Goal: Task Accomplishment & Management: Use online tool/utility

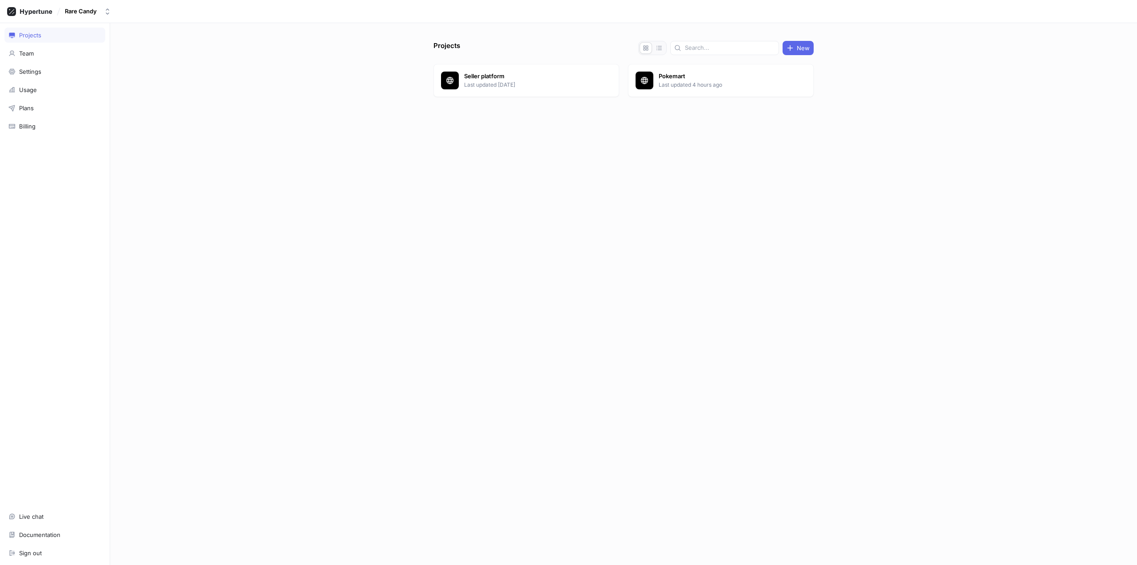
click at [331, 99] on div "Projects New Seller platform Last updated [DATE] Pokemart Last updated 4 hours …" at bounding box center [623, 293] width 1027 height 541
click at [697, 82] on p "Last updated 4 hours ago" at bounding box center [723, 85] width 129 height 8
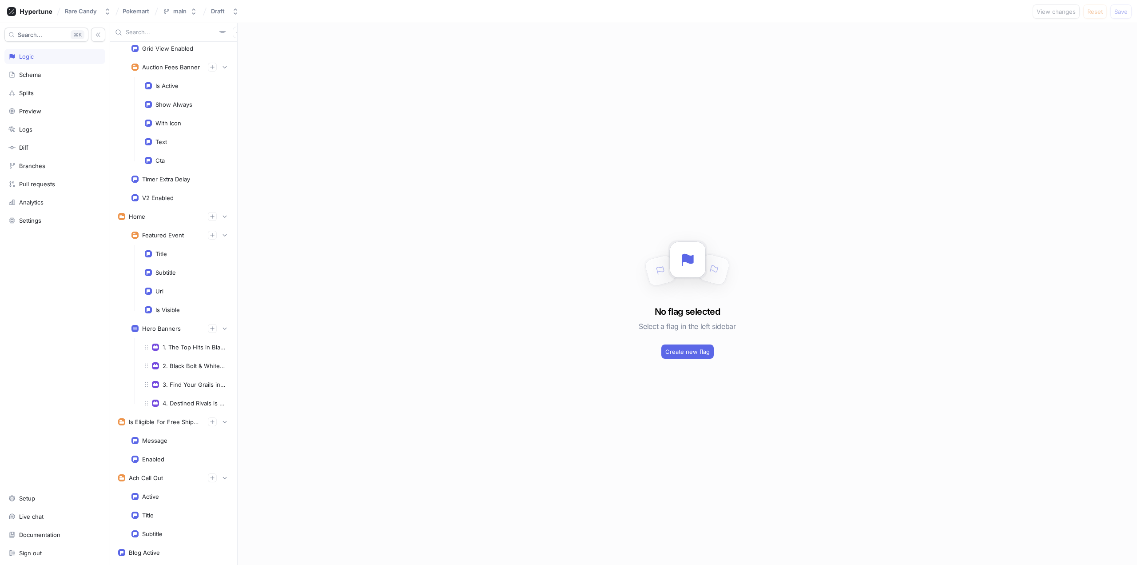
scroll to position [1288, 0]
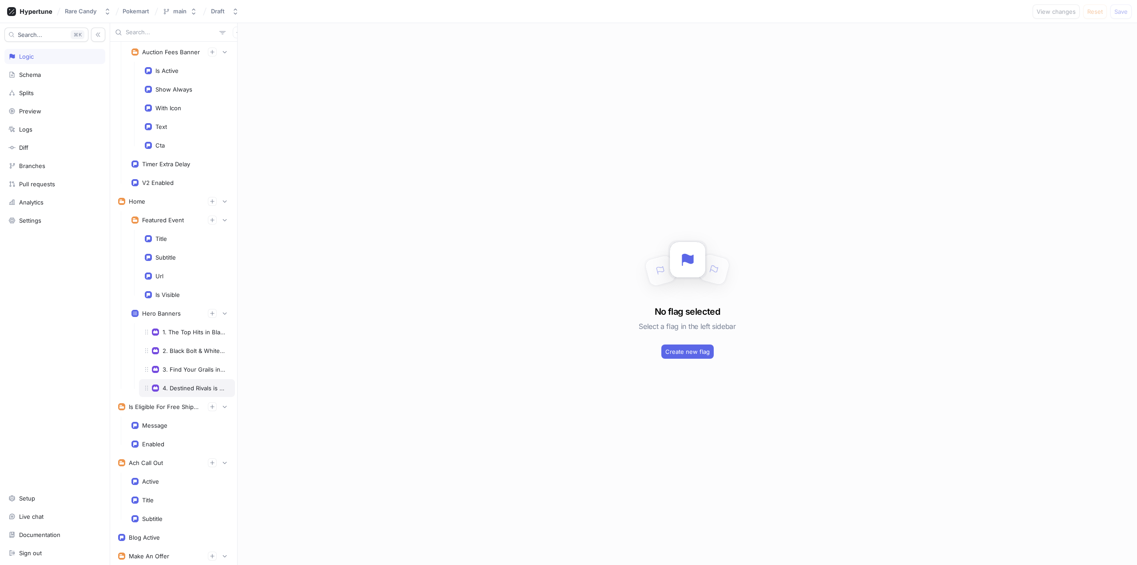
click at [180, 388] on div "4. Destined Rivals is Here!" at bounding box center [194, 387] width 63 height 7
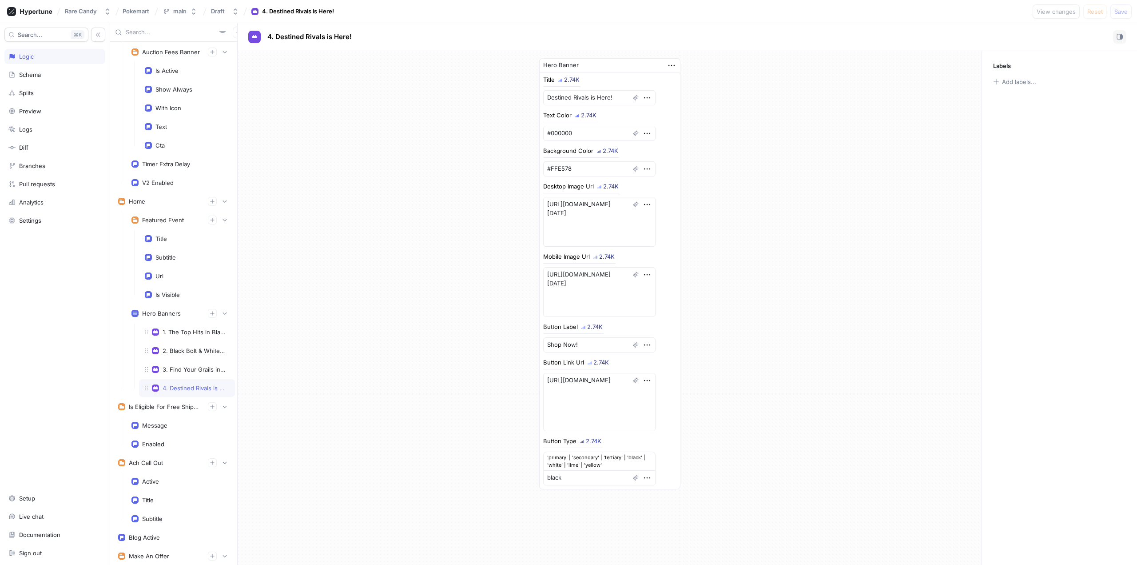
drag, startPoint x: 183, startPoint y: 390, endPoint x: 175, endPoint y: 390, distance: 7.6
click at [175, 390] on div "4. Destined Rivals is Here!" at bounding box center [194, 387] width 63 height 7
click at [667, 65] on icon "button" at bounding box center [672, 65] width 10 height 10
click at [696, 95] on p "Duplicate" at bounding box center [689, 96] width 25 height 9
drag, startPoint x: 175, startPoint y: 405, endPoint x: 183, endPoint y: 407, distance: 8.0
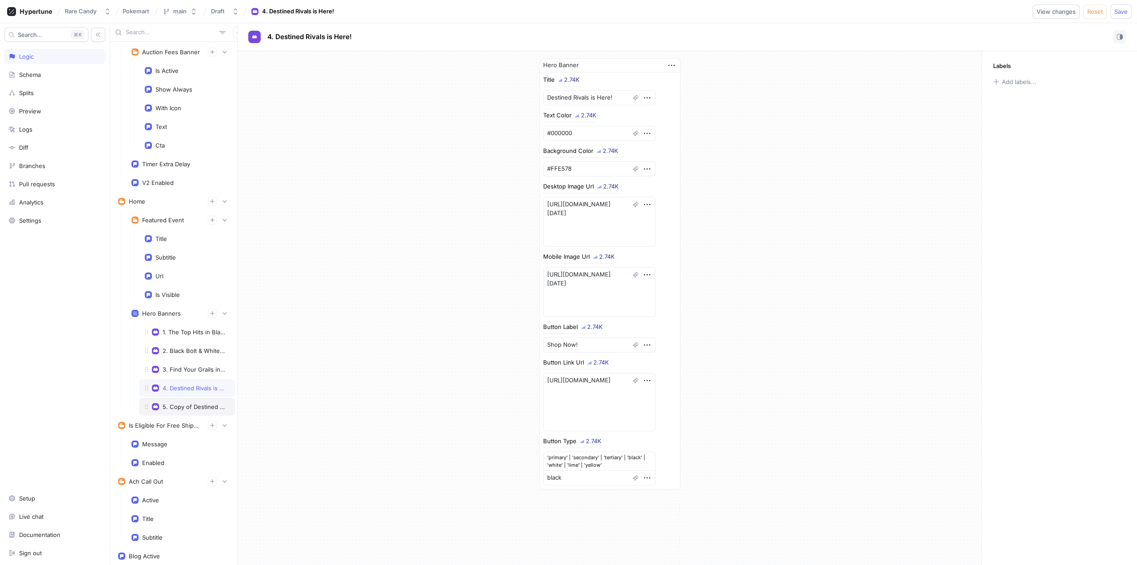
click at [183, 407] on div "5. Copy of Destined Rivals is Here!" at bounding box center [194, 406] width 63 height 7
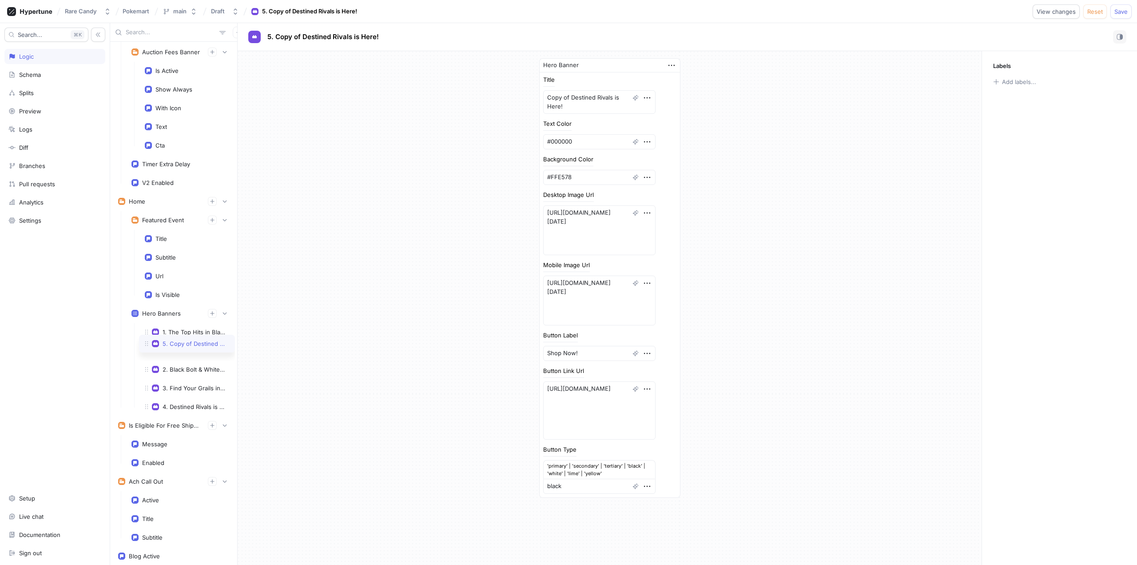
drag, startPoint x: 144, startPoint y: 409, endPoint x: 147, endPoint y: 346, distance: 63.1
click at [147, 346] on icon at bounding box center [146, 343] width 7 height 7
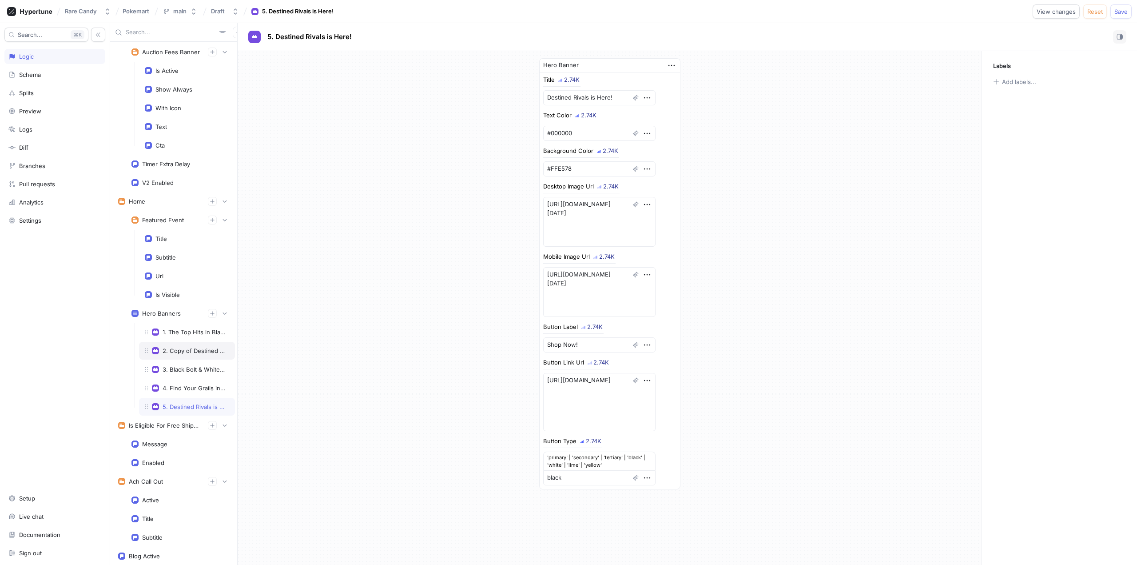
click at [198, 347] on div "2. Copy of Destined Rivals is Here!" at bounding box center [194, 350] width 63 height 7
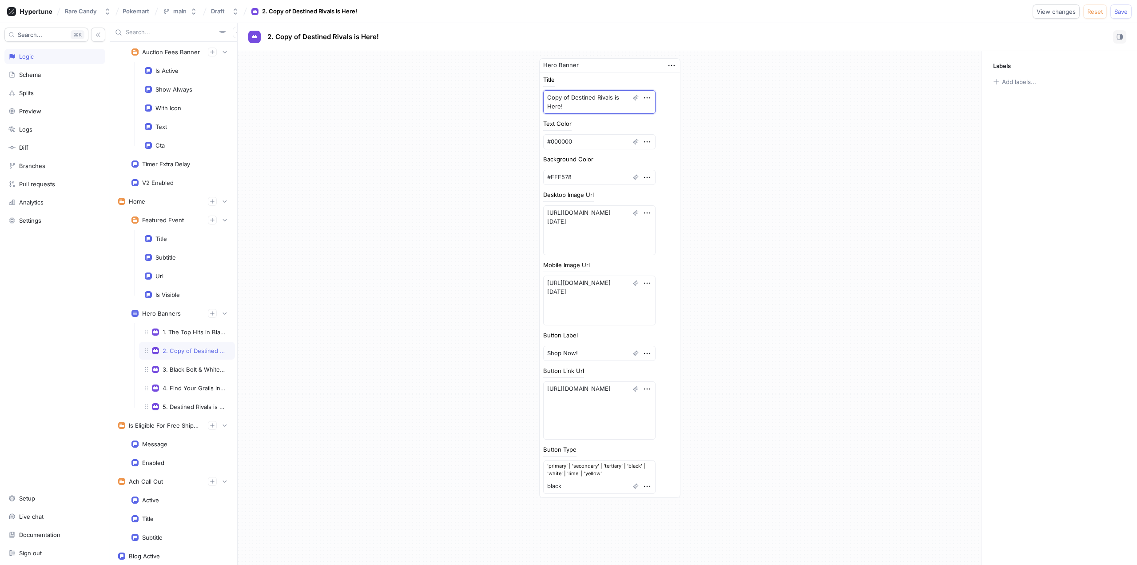
drag, startPoint x: 576, startPoint y: 105, endPoint x: 535, endPoint y: 94, distance: 42.8
click at [535, 94] on div "Hero Banner Title Copy of Destined Rivals is Here! Text Color #000000 Backgroun…" at bounding box center [609, 278] width 155 height 454
type textarea "x"
type textarea "P"
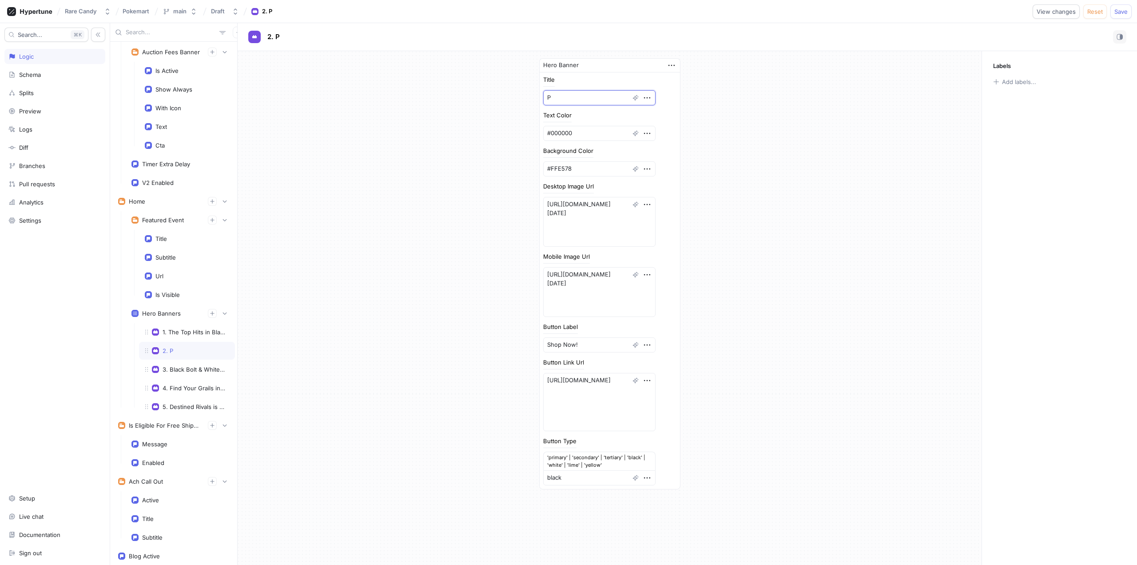
type textarea "x"
type textarea "Pr"
type textarea "x"
type textarea "Pre"
type textarea "x"
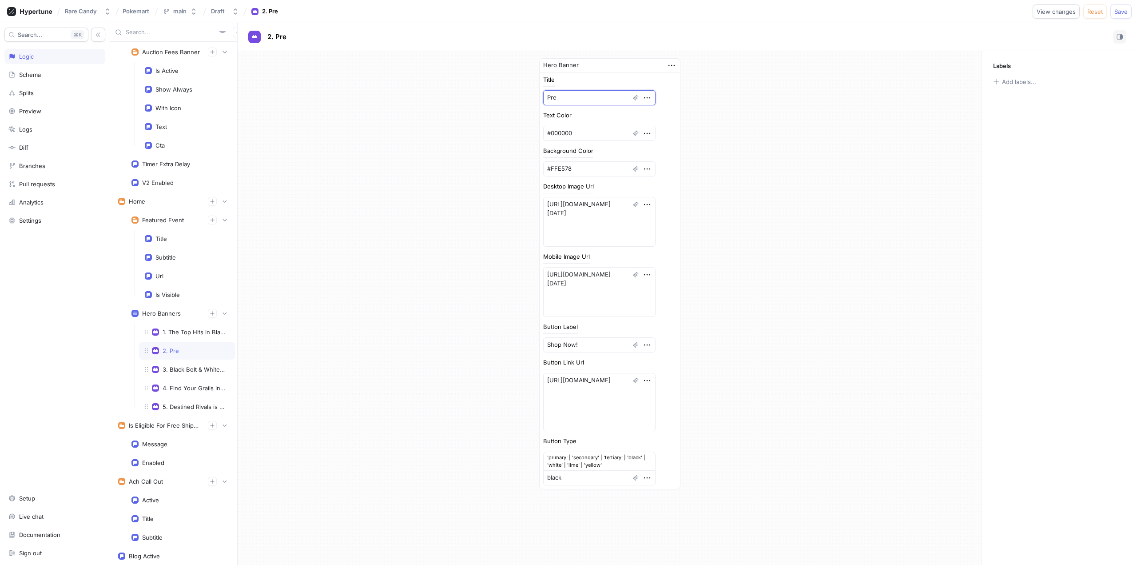
type textarea "Pre-"
type textarea "x"
type textarea "Pre-o"
type textarea "x"
type textarea "Pre-ord"
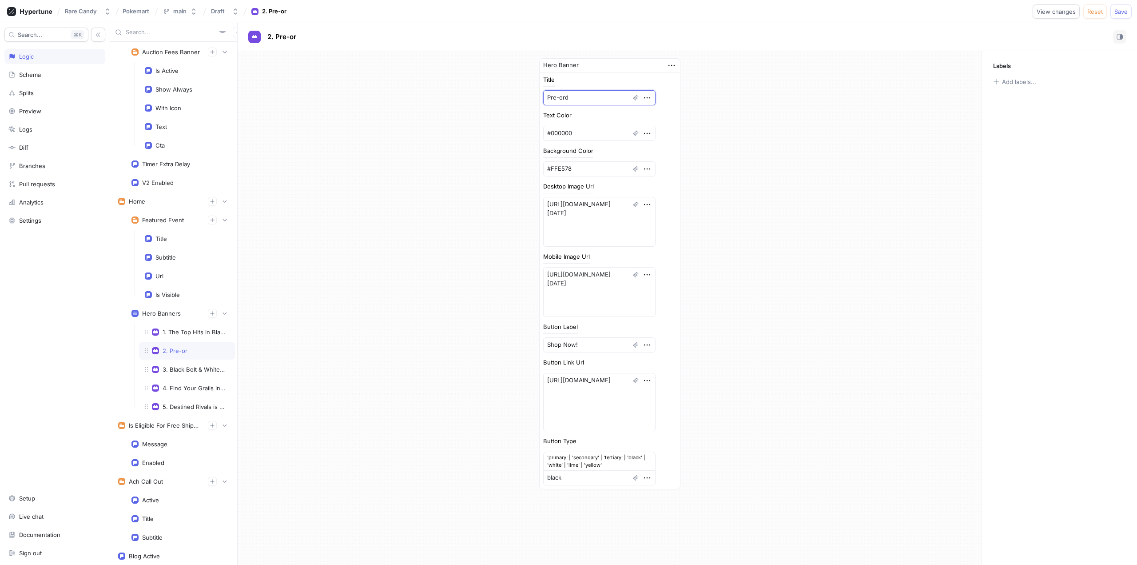
type textarea "x"
type textarea "Pre-or"
type textarea "x"
type textarea "Pre-o"
type textarea "x"
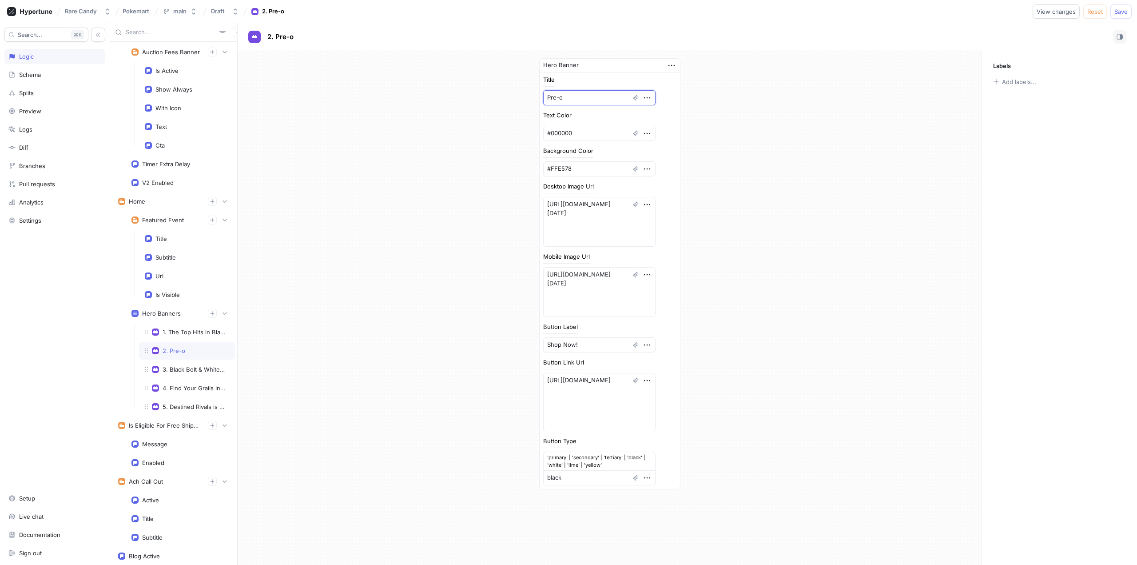
type textarea "Pre-"
type textarea "x"
type textarea "Pre-O"
type textarea "x"
type textarea "Pre-Order"
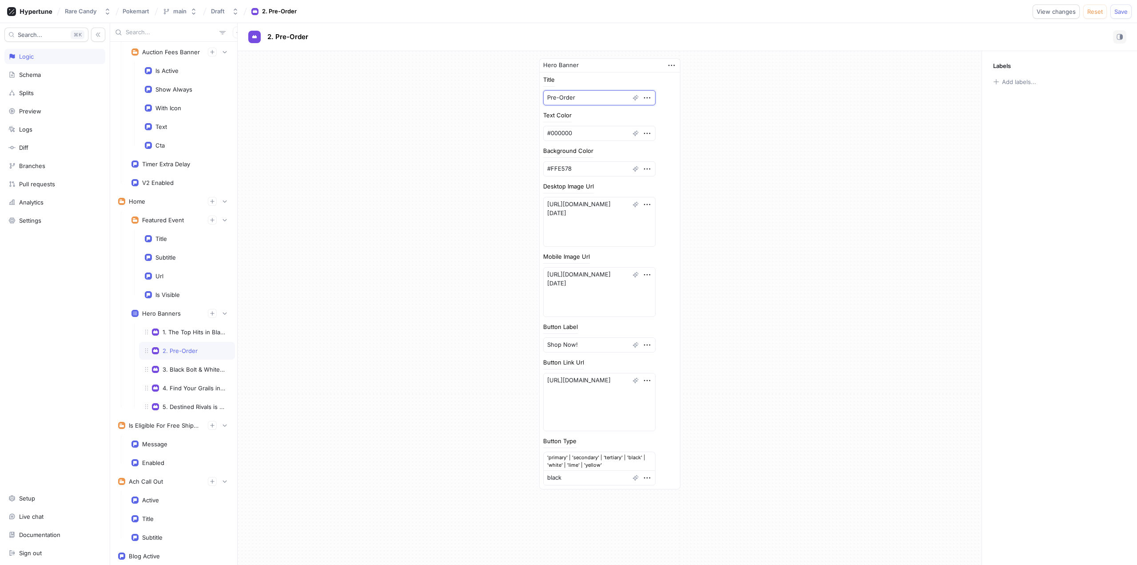
type textarea "x"
type textarea "Pre-Order"
type textarea "x"
type textarea "Pre-Order M"
type textarea "x"
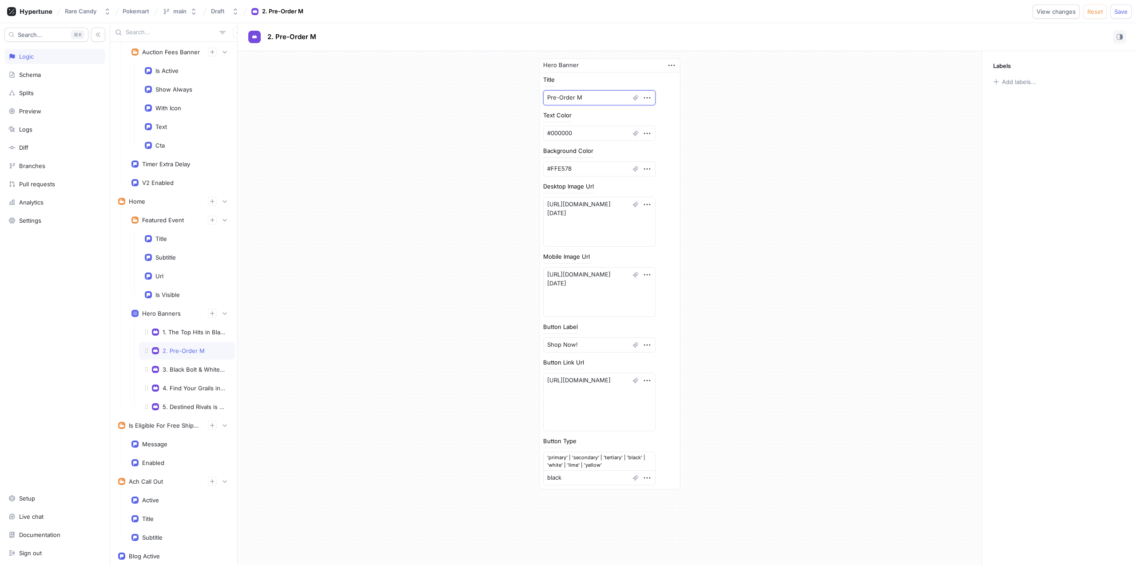
type textarea "Pre-Order Me"
type textarea "x"
type textarea "Pre-Order Meg"
type textarea "x"
type textarea "Pre-Order Mega"
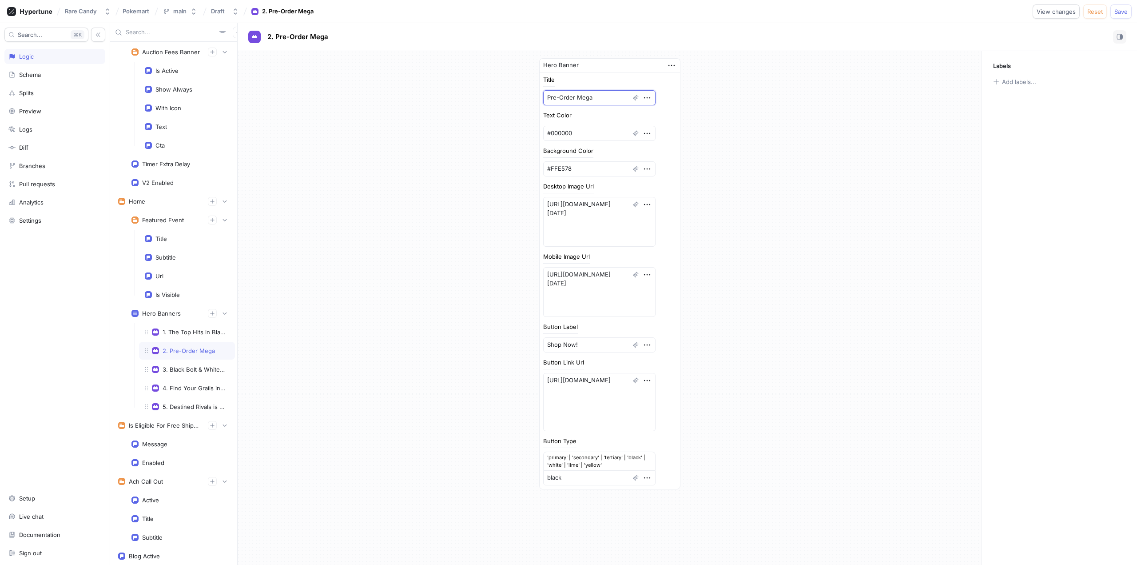
type textarea "x"
type textarea "Pre-Order Mega"
type textarea "x"
type textarea "Pre-Order Mega E"
type textarea "x"
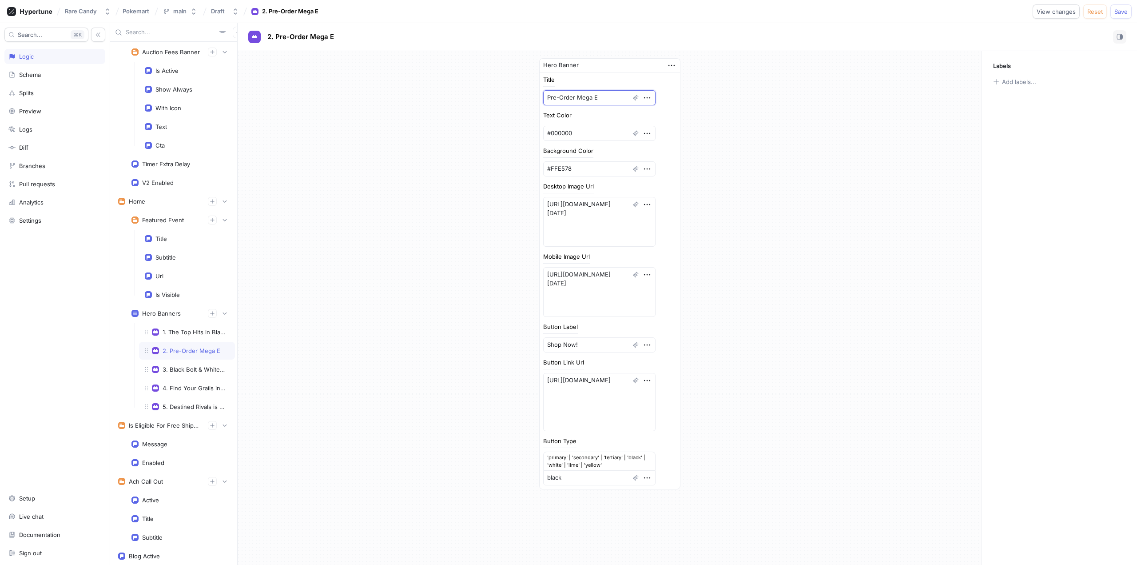
type textarea "Pre-Order Mega Ev"
type textarea "x"
type textarea "Pre-Order Mega Evo"
type textarea "x"
type textarea "Pre-Order Mega Evol"
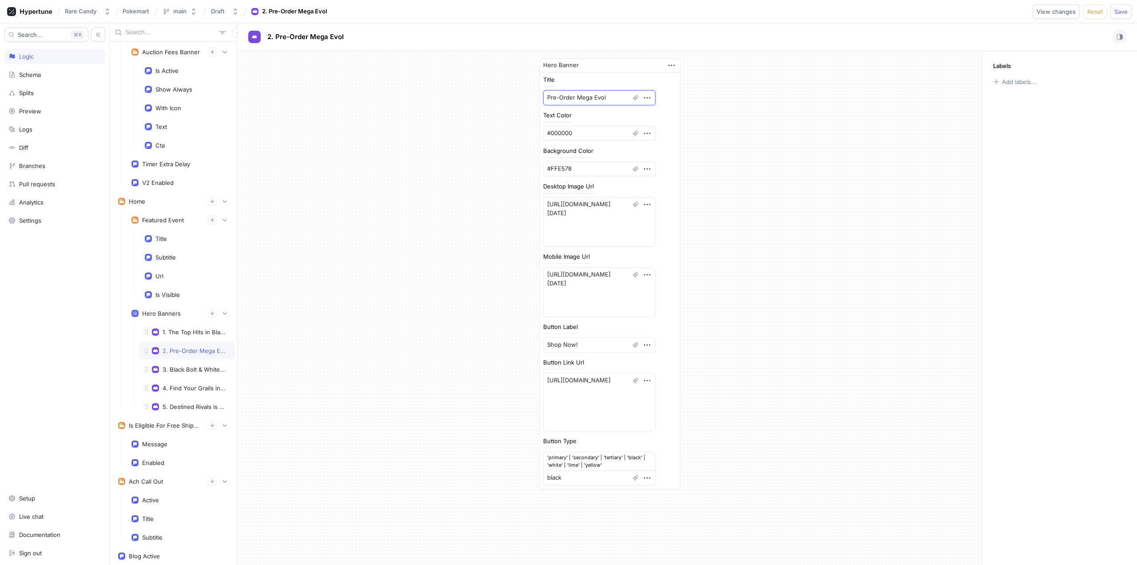
type textarea "x"
type textarea "Pre-Order Mega Evolu"
type textarea "x"
type textarea "Pre-Order Mega Evolut"
type textarea "x"
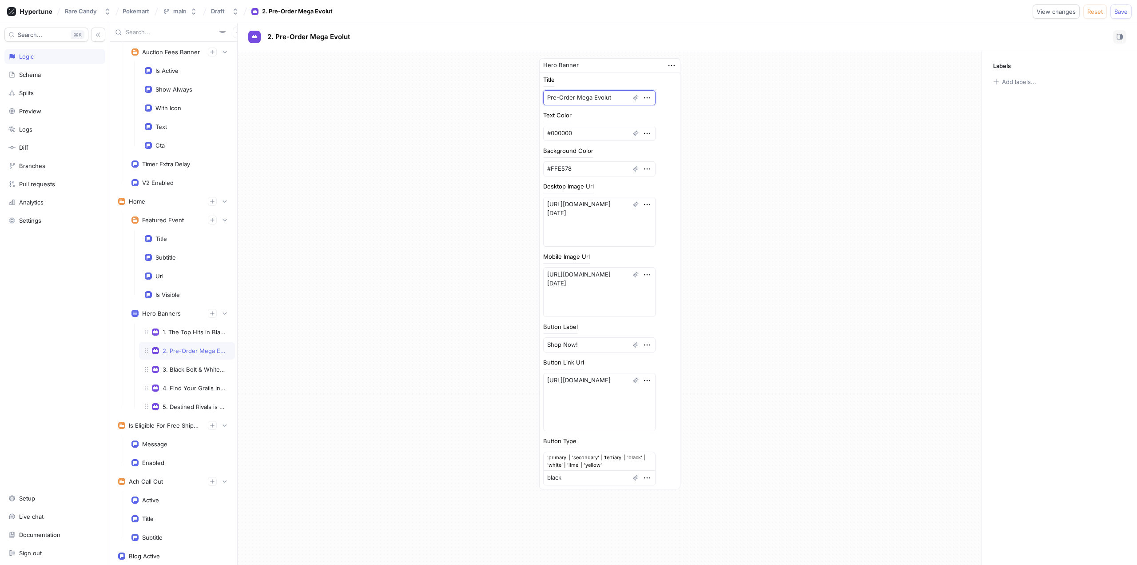
type textarea "Pre-Order Mega Evoluti"
type textarea "x"
type textarea "Pre-Order Mega Evolution"
type textarea "x"
type textarea "Pre-Order Mega Evolution"
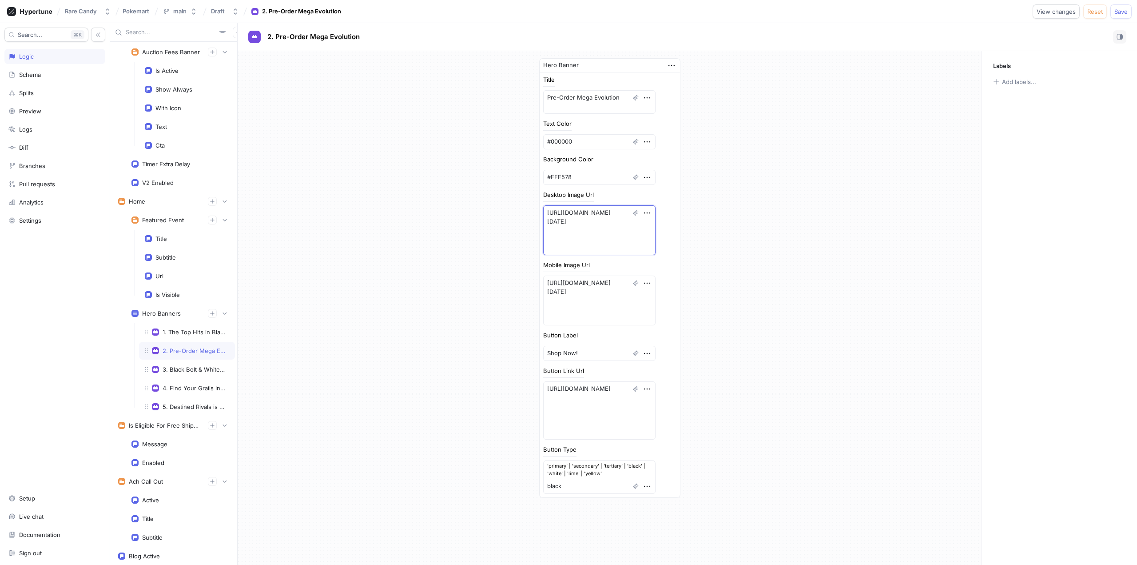
click at [562, 245] on textarea "[URL][DOMAIN_NAME][DATE]" at bounding box center [599, 230] width 112 height 50
click at [571, 245] on textarea "[URL][DOMAIN_NAME][DATE]" at bounding box center [599, 230] width 112 height 50
drag, startPoint x: 572, startPoint y: 246, endPoint x: 561, endPoint y: 223, distance: 25.6
click at [561, 223] on textarea "[URL][DOMAIN_NAME][DATE]" at bounding box center [599, 230] width 112 height 50
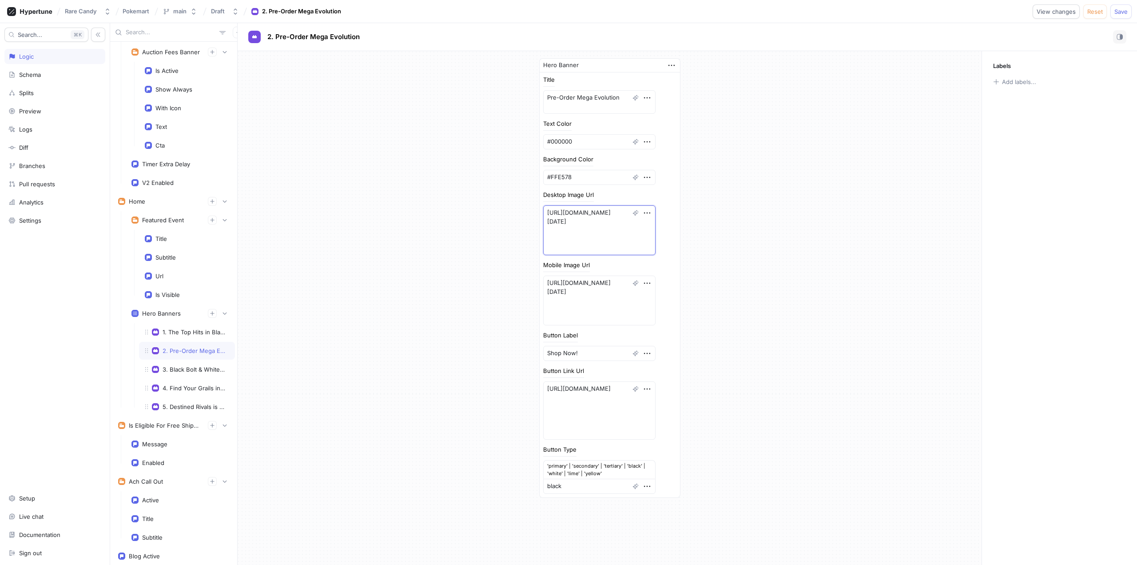
paste textarea "August/08.12_MegaEvo"
type textarea "x"
type textarea "[URL][DOMAIN_NAME][DATE]"
click at [787, 268] on div "Hero Banner Title Pre-Order Mega Evolution Text Color #000000 Background Color …" at bounding box center [610, 273] width 744 height 445
drag, startPoint x: 572, startPoint y: 307, endPoint x: 560, endPoint y: 284, distance: 25.6
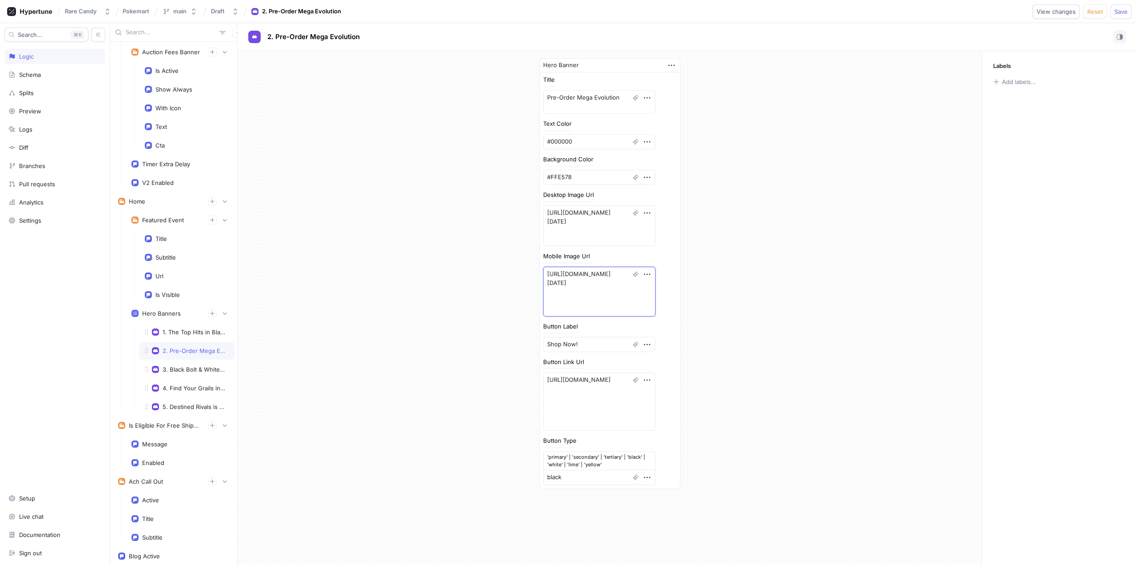
click at [560, 284] on textarea "[URL][DOMAIN_NAME][DATE]" at bounding box center [599, 292] width 112 height 50
paste textarea "August/08.12_MegaEvo_mobile.webp"
type textarea "x"
type textarea "[URL][DOMAIN_NAME][DATE]"
click at [757, 325] on div "Hero Banner Title Pre-Order Mega Evolution Text Color #000000 Background Color …" at bounding box center [610, 269] width 744 height 436
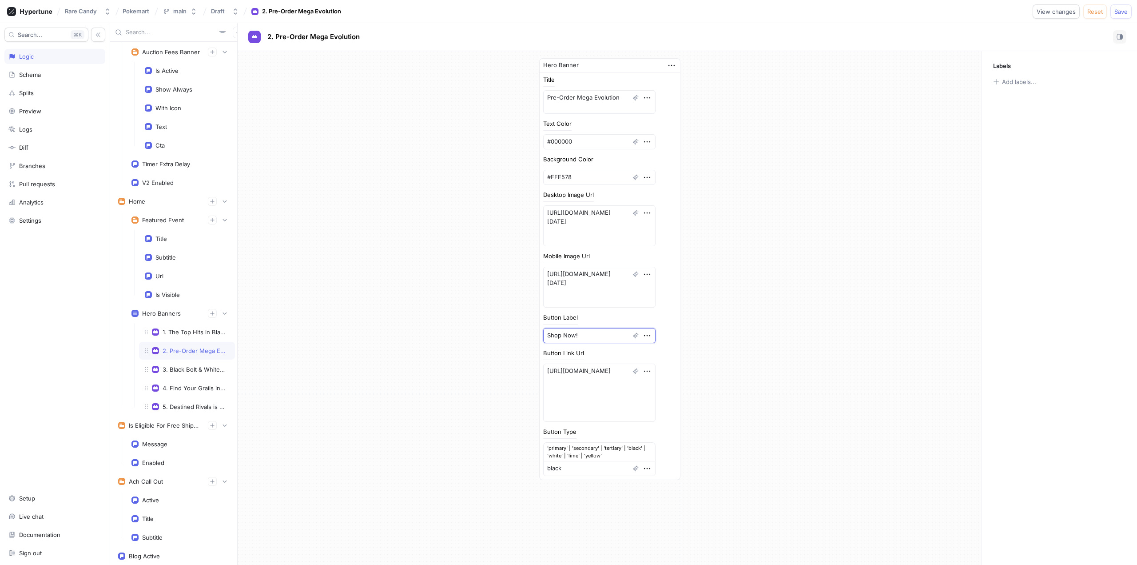
click at [590, 334] on textarea "Shop Now!" at bounding box center [599, 335] width 112 height 15
type textarea "x"
type textarea "Se"
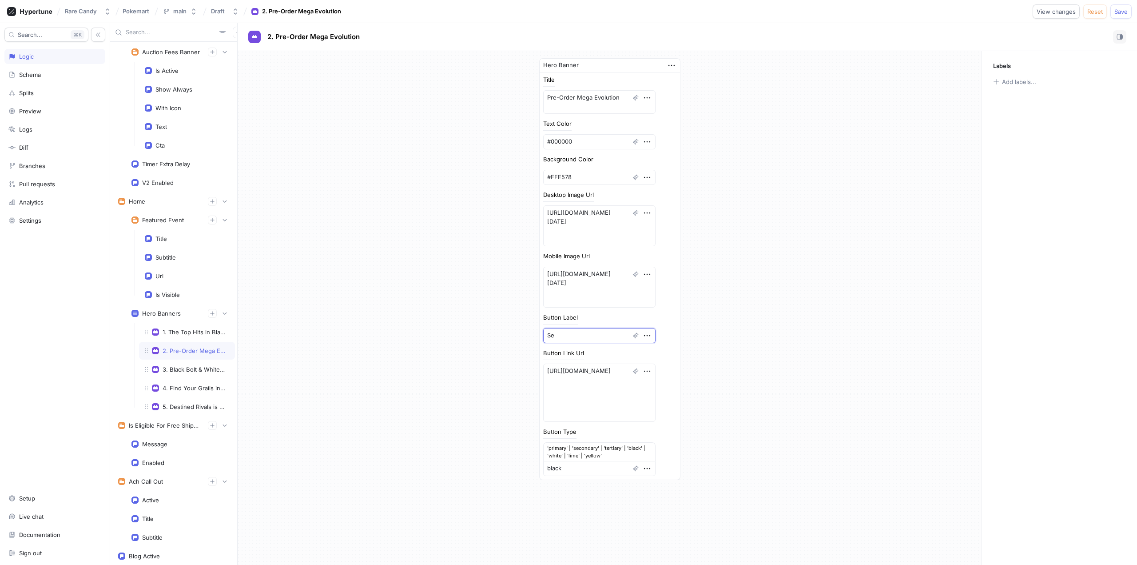
type textarea "x"
type textarea "Sec"
type textarea "x"
type textarea "Secu"
type textarea "x"
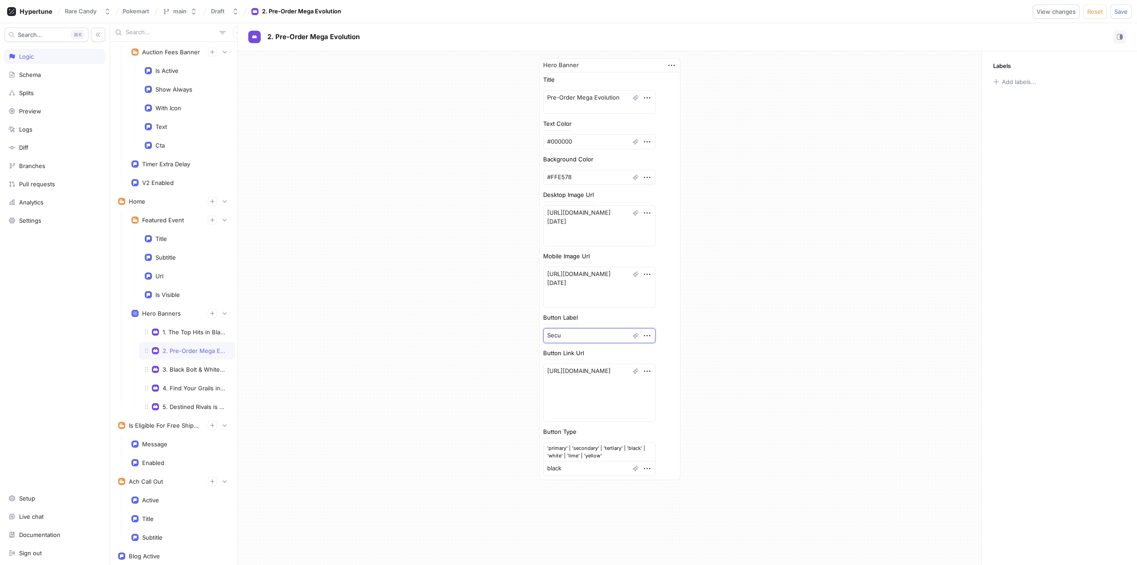
type textarea "Secur"
type textarea "x"
type textarea "Secure"
type textarea "x"
type textarea "Secure"
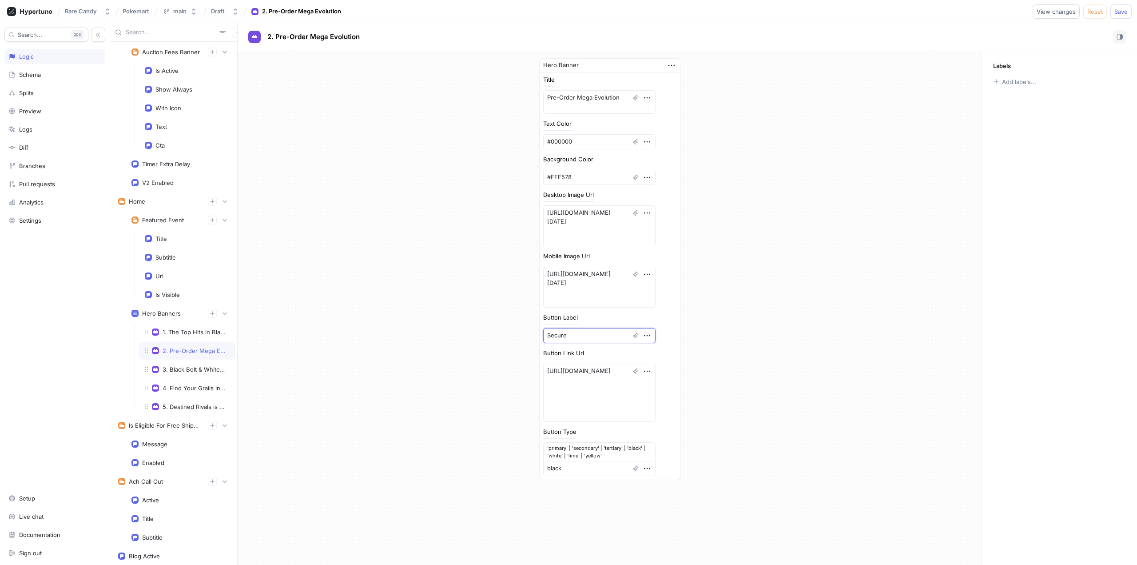
type textarea "x"
type textarea "Secure Y"
type textarea "x"
type textarea "Secure Yo"
type textarea "x"
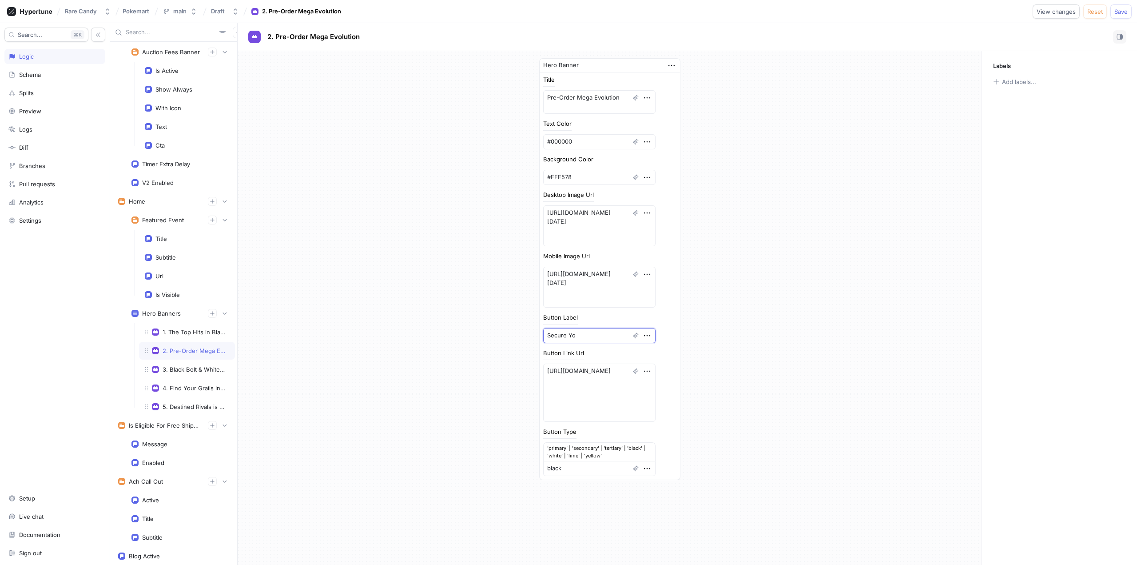
type textarea "Secure You"
type textarea "x"
type textarea "Secure Your"
type textarea "x"
type textarea "Secure Your"
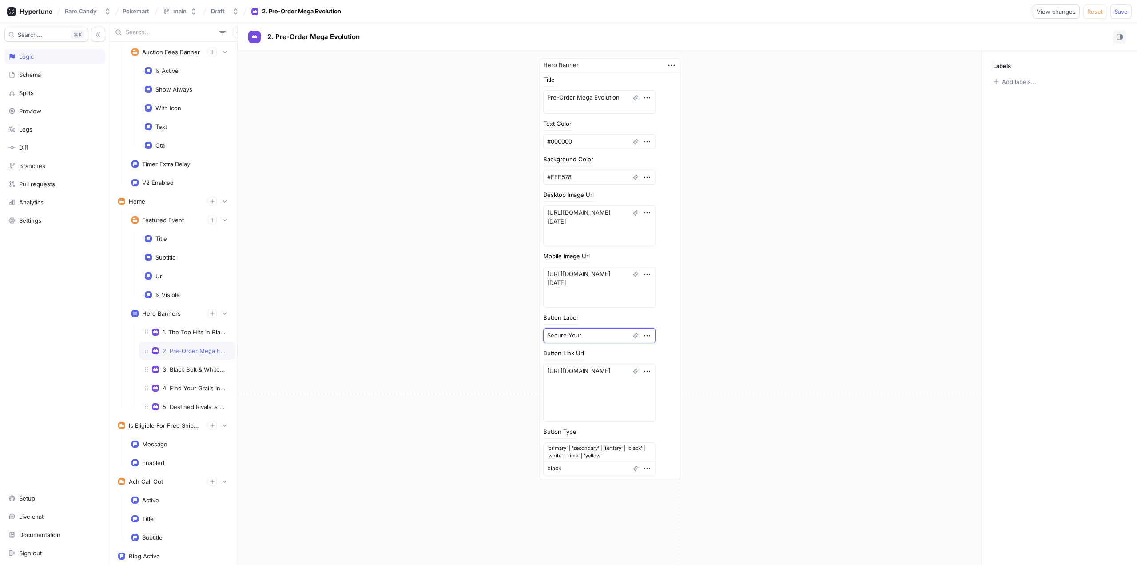
type textarea "x"
type textarea "Secure Your P"
type textarea "x"
type textarea "Secure Your Pr"
type textarea "x"
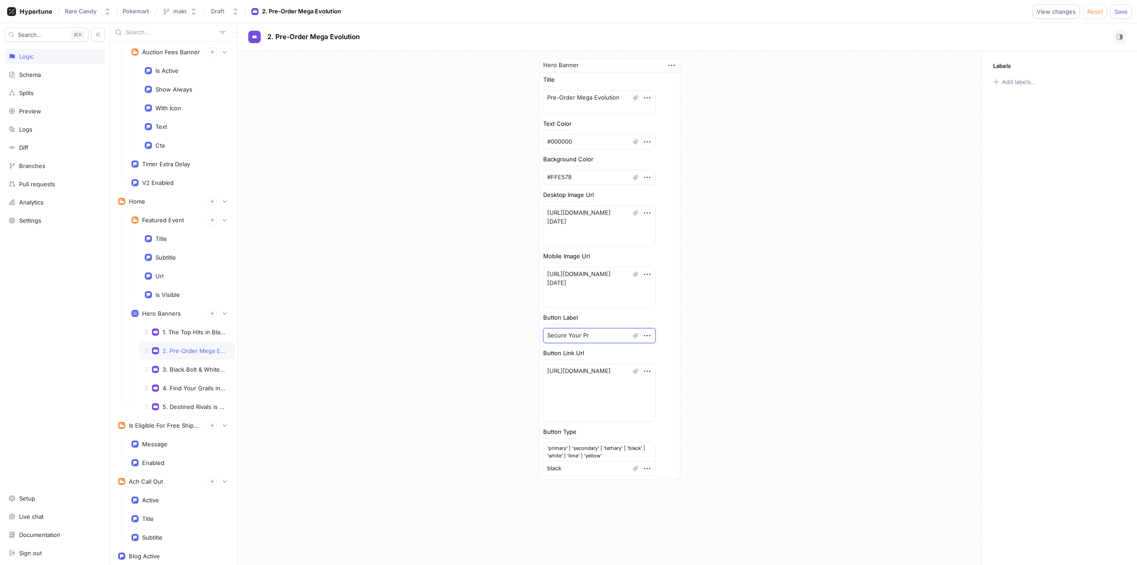
type textarea "Secure Your Pre"
type textarea "x"
type textarea "Secure Your Pre-"
type textarea "x"
type textarea "Secure Your Pre-O"
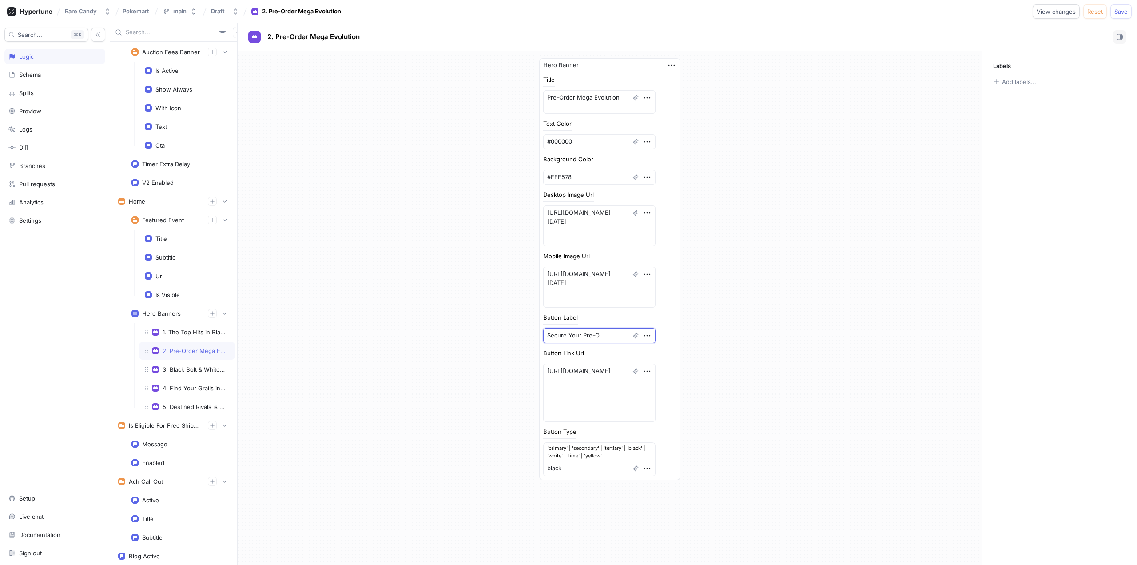
type textarea "x"
type textarea "Secure Your Pre-Or"
type textarea "x"
type textarea "Secure Your Pre-Ord"
type textarea "x"
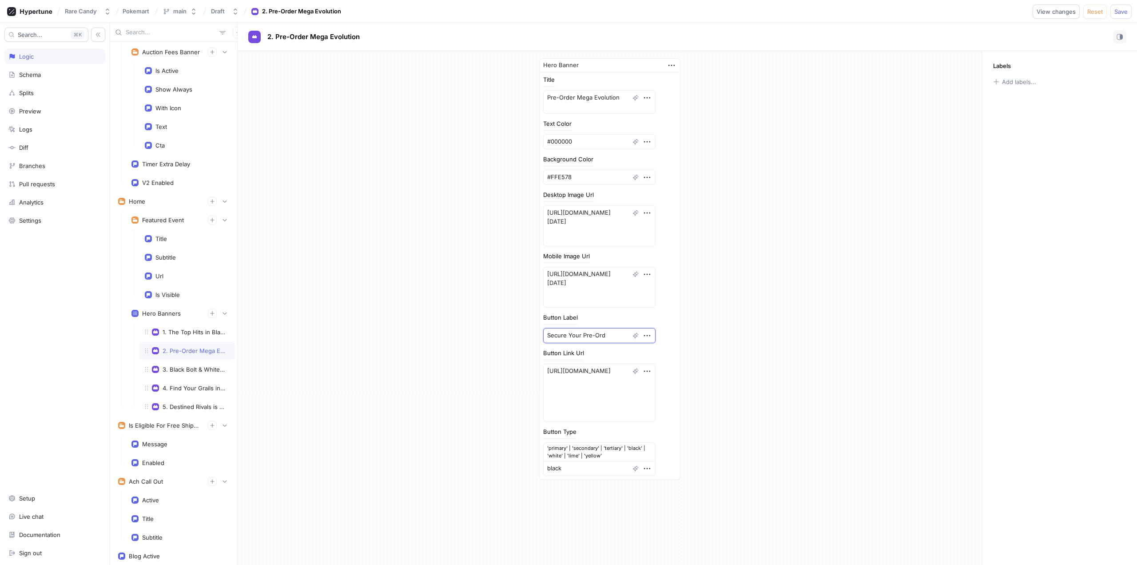
type textarea "Secure Your Pre-Orde"
type textarea "x"
type textarea "Secure Your Pre-Ord"
type textarea "x"
type textarea "Secure Your Pre-Orde"
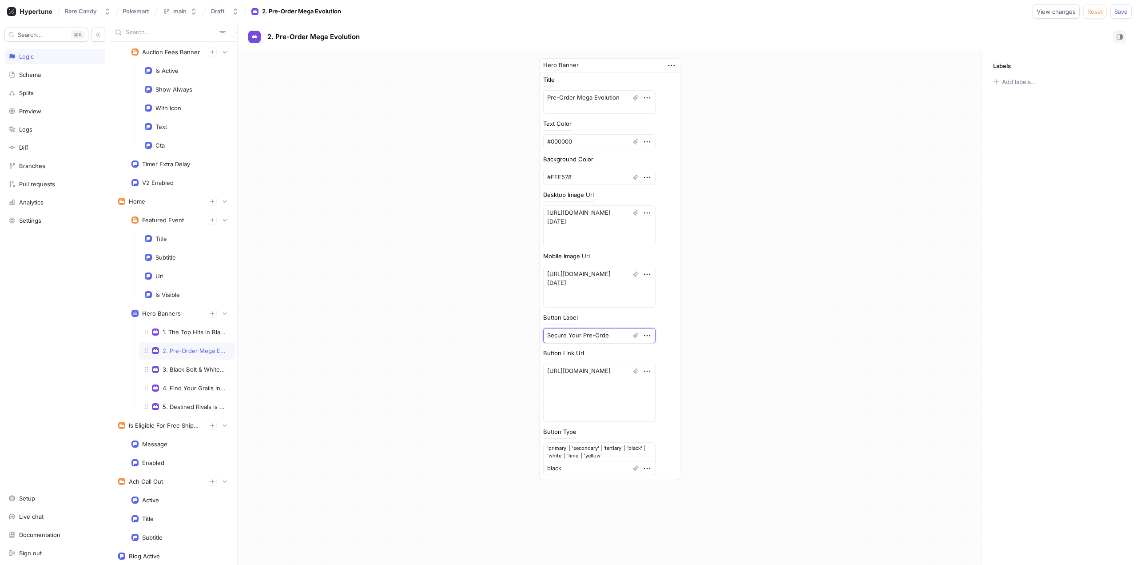
type textarea "x"
type textarea "Secure Your Pre-Order"
type textarea "x"
type textarea "Secure Your Pre-Orders"
type textarea "x"
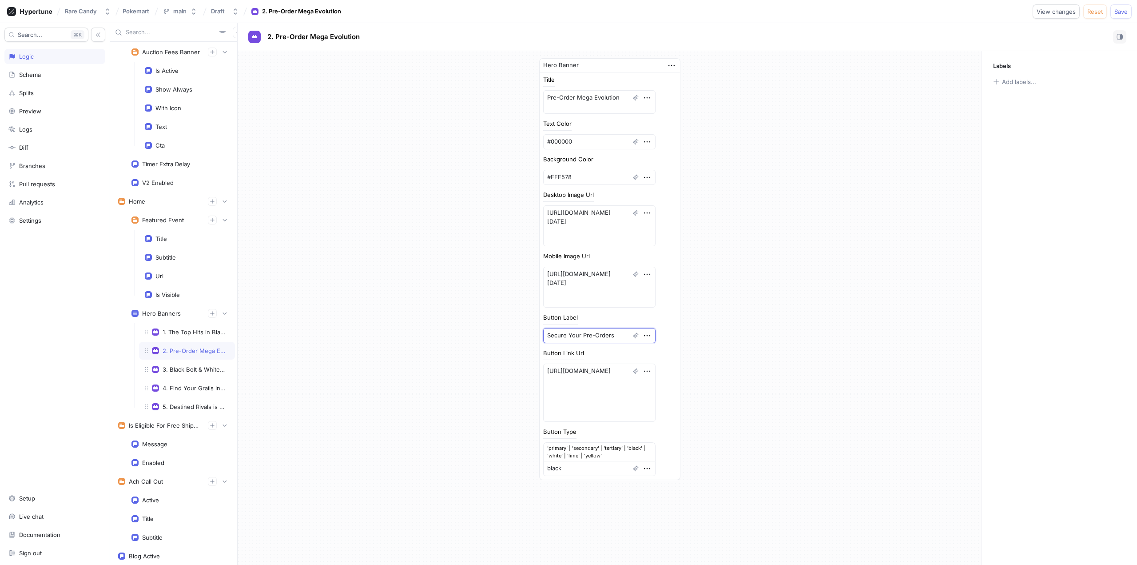
type textarea "Secure Your Pre-Orders"
click at [791, 293] on div "Hero Banner Title Pre-Order Mega Evolution Text Color #000000 Background Color …" at bounding box center [610, 269] width 744 height 436
drag, startPoint x: 571, startPoint y: 386, endPoint x: 538, endPoint y: 367, distance: 37.6
click at [540, 367] on div "Title Pre-Order Mega Evolution Text Color #000000 Background Color #FFE578 Desk…" at bounding box center [610, 275] width 140 height 407
paste textarea "mega-evolution"
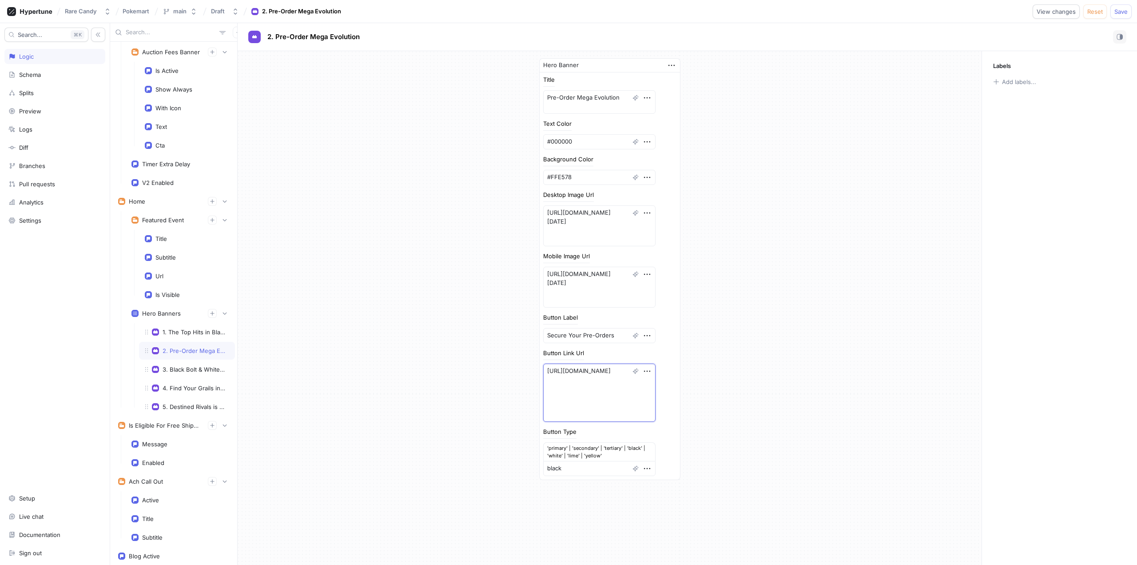
type textarea "x"
type textarea "[URL][DOMAIN_NAME]"
click at [791, 351] on div "Hero Banner Title Pre-Order Mega Evolution Text Color #000000 Background Color …" at bounding box center [610, 269] width 744 height 436
click at [805, 313] on div "Hero Banner Title Pre-Order Mega Evolution Text Color #000000 Background Color …" at bounding box center [610, 269] width 744 height 436
click at [1118, 10] on span "Save" at bounding box center [1120, 11] width 13 height 5
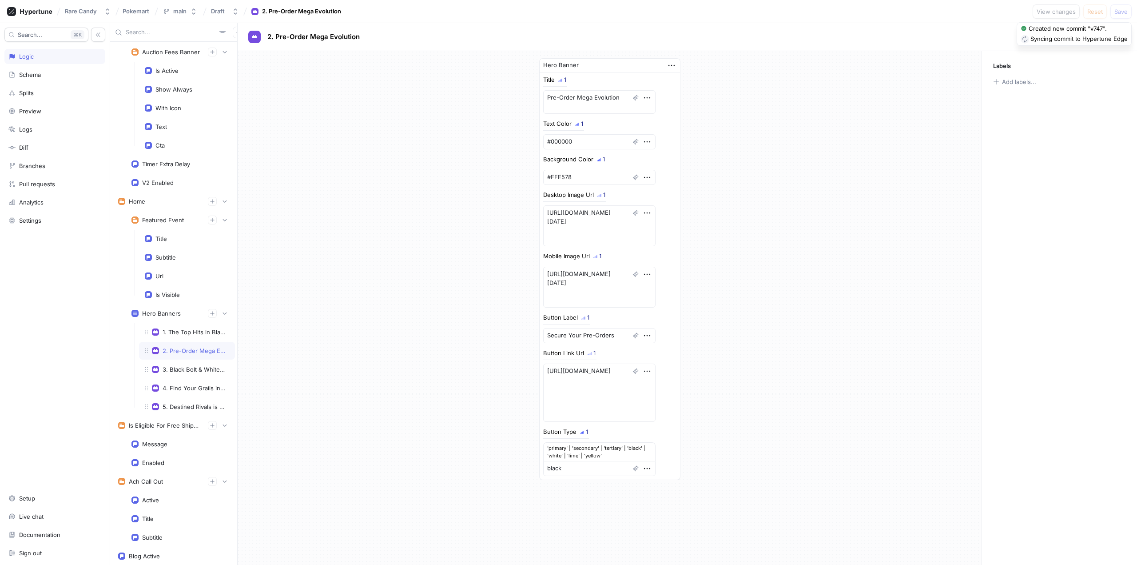
click at [1120, 228] on div "Labels Add labels..." at bounding box center [1059, 307] width 155 height 513
click at [579, 103] on textarea "Pre-Order Mega Evolution" at bounding box center [599, 102] width 112 height 24
click at [568, 221] on textarea "[URL][DOMAIN_NAME][DATE]" at bounding box center [599, 225] width 112 height 41
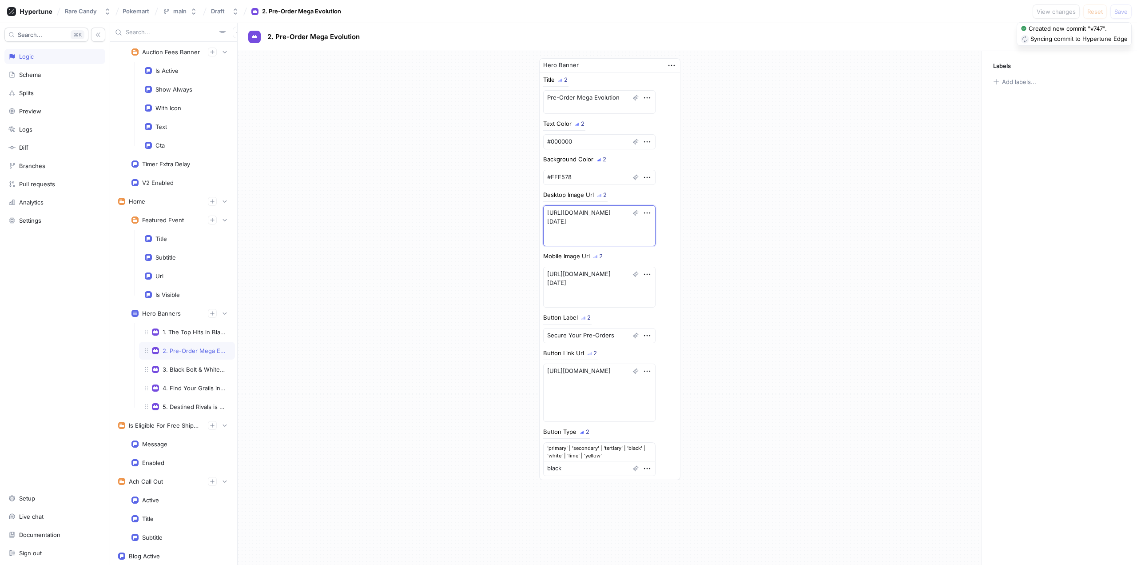
click at [568, 221] on textarea "[URL][DOMAIN_NAME][DATE]" at bounding box center [599, 225] width 112 height 41
drag, startPoint x: 613, startPoint y: 298, endPoint x: 522, endPoint y: 267, distance: 96.1
click at [522, 267] on div "Hero Banner Title 2 Pre-Order Mega Evolution Text Color 2 #000000 Background Co…" at bounding box center [610, 269] width 744 height 436
click at [605, 336] on textarea "Secure Your Pre-Orders" at bounding box center [599, 335] width 112 height 15
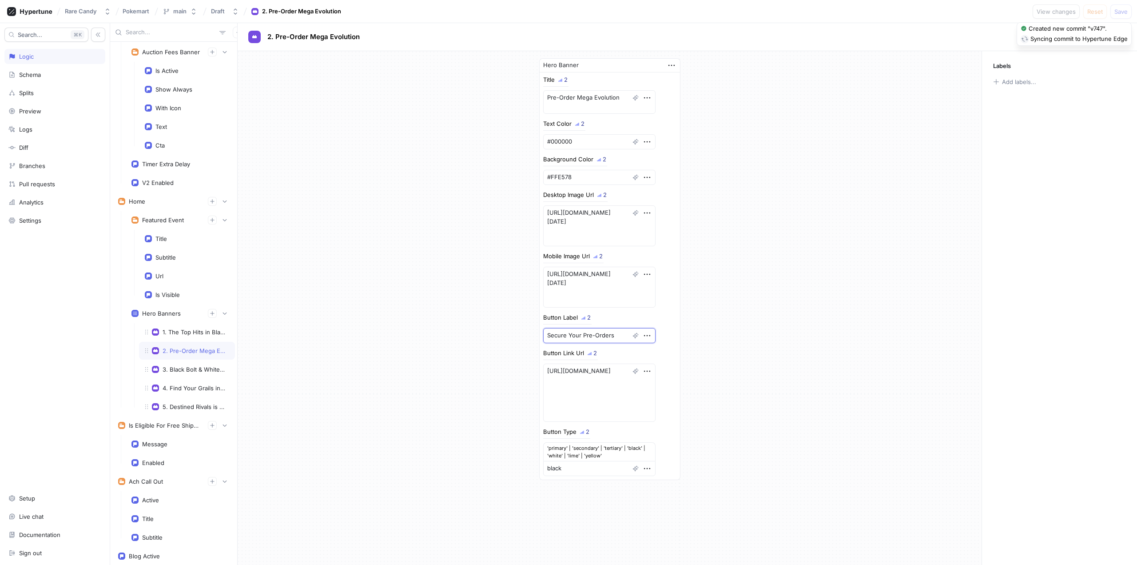
click at [605, 336] on textarea "Secure Your Pre-Orders" at bounding box center [599, 335] width 112 height 15
click at [591, 408] on textarea "[URL][DOMAIN_NAME]" at bounding box center [599, 392] width 112 height 58
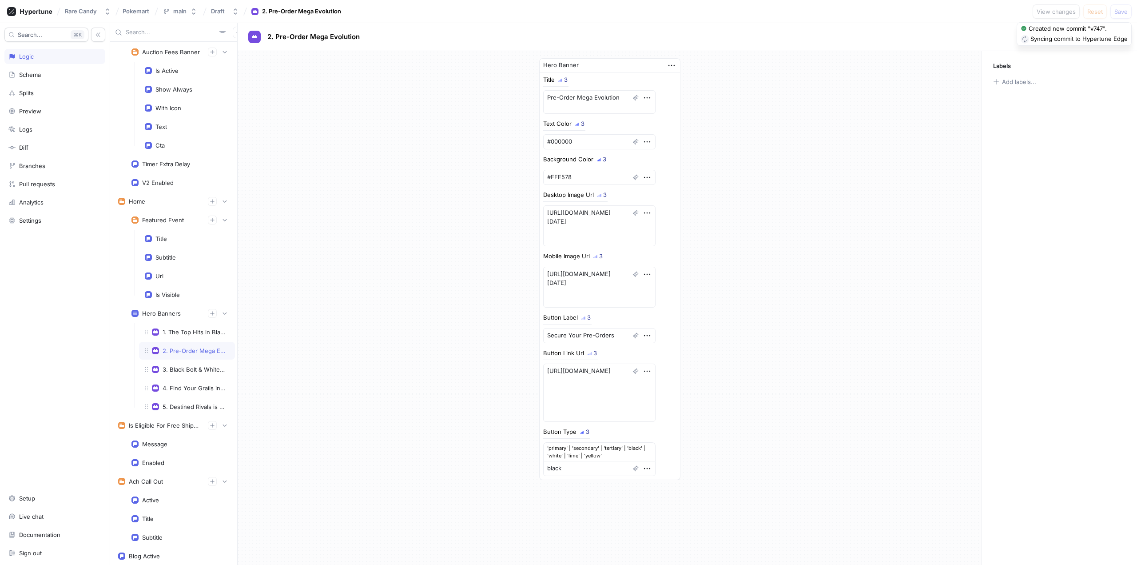
click at [1133, 45] on div "2. Pre-Order Mega Evolution" at bounding box center [687, 37] width 899 height 28
type textarea "x"
